Goal: Information Seeking & Learning: Check status

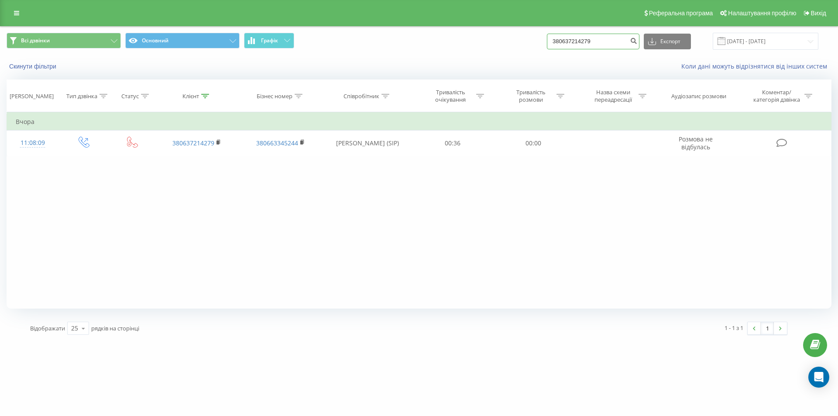
drag, startPoint x: 617, startPoint y: 37, endPoint x: 526, endPoint y: 42, distance: 90.9
click at [526, 42] on div "Всі дзвінки Основний Графік 380637214279 Експорт .csv .xls .xlsx 23.06.2025 - 2…" at bounding box center [419, 41] width 825 height 17
paste input "983055555"
type input "380983055555"
click at [638, 42] on button "submit" at bounding box center [633, 42] width 12 height 16
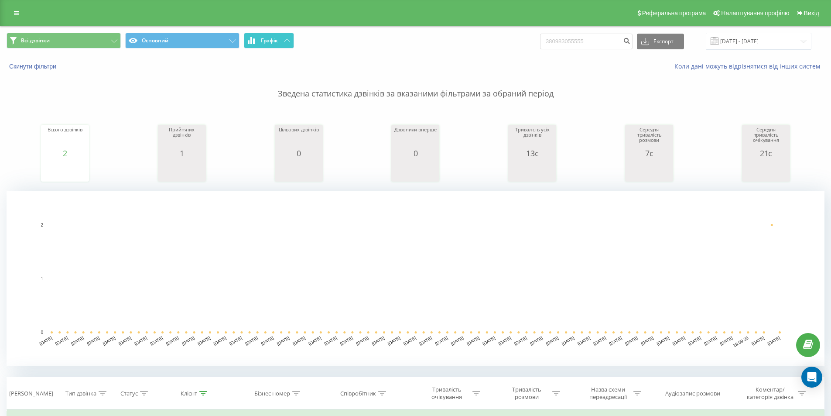
click at [268, 41] on span "Графік" at bounding box center [269, 41] width 17 height 6
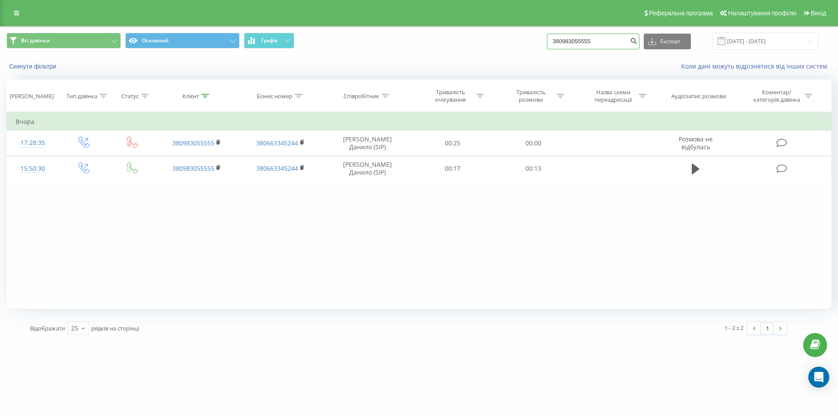
drag, startPoint x: 603, startPoint y: 41, endPoint x: 507, endPoint y: 45, distance: 95.2
click at [507, 45] on div "Всі дзвінки Основний Графік 380983055555 Експорт .csv .xls .xlsx 23.06.2025 - 2…" at bounding box center [419, 41] width 825 height 17
paste input "73002047"
type input "380973002047"
click at [637, 40] on icon "submit" at bounding box center [633, 39] width 7 height 5
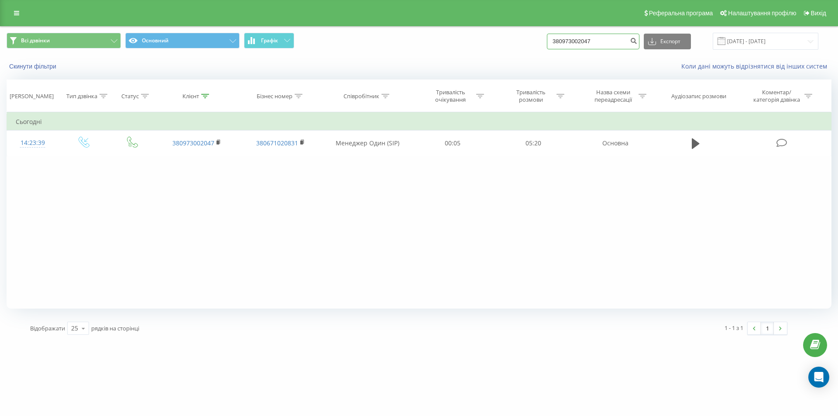
drag, startPoint x: 607, startPoint y: 45, endPoint x: 528, endPoint y: 48, distance: 78.6
click at [528, 48] on div "Всі дзвінки Основний Графік 380973002047 Експорт .csv .xls .xlsx 23.06.2025 - 2…" at bounding box center [419, 41] width 825 height 17
paste input "56096851"
type input "380956096851"
click at [639, 47] on button "submit" at bounding box center [633, 42] width 12 height 16
